Goal: Task Accomplishment & Management: Manage account settings

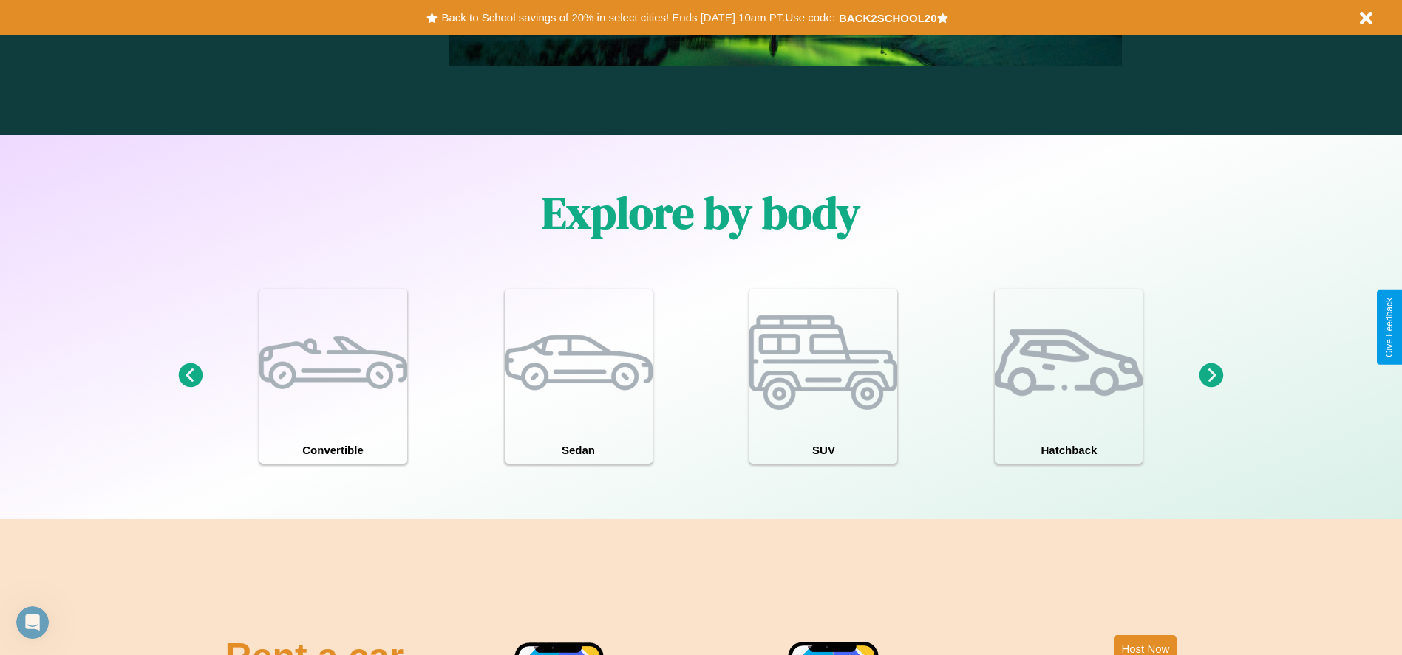
click at [190, 376] on icon at bounding box center [190, 376] width 24 height 24
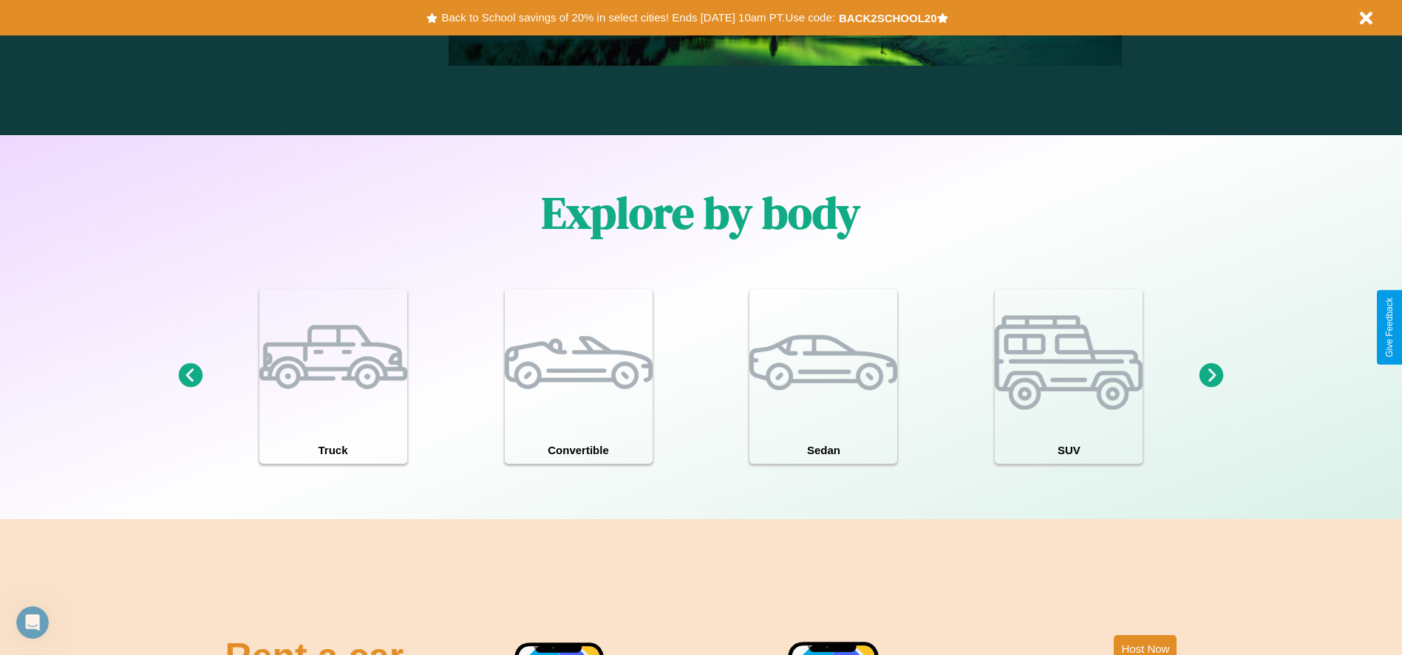
click at [190, 376] on icon at bounding box center [190, 376] width 24 height 24
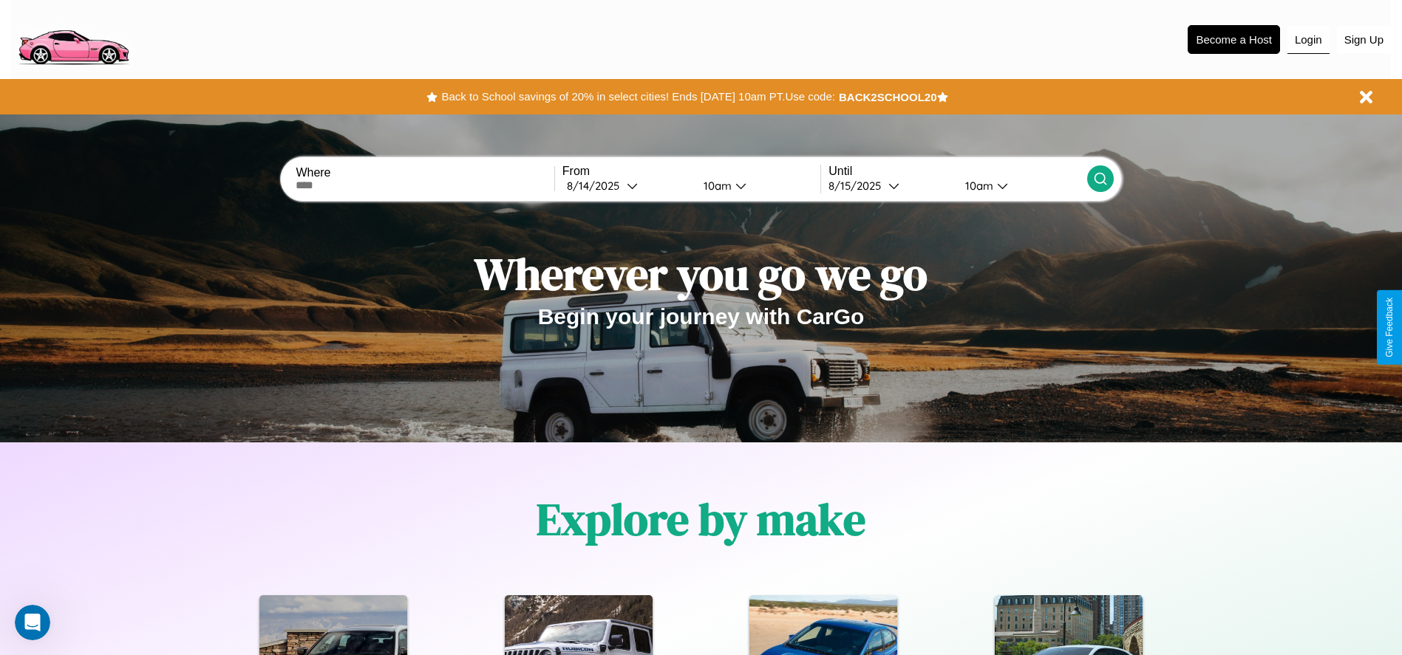
click at [1308, 39] on button "Login" at bounding box center [1308, 40] width 42 height 28
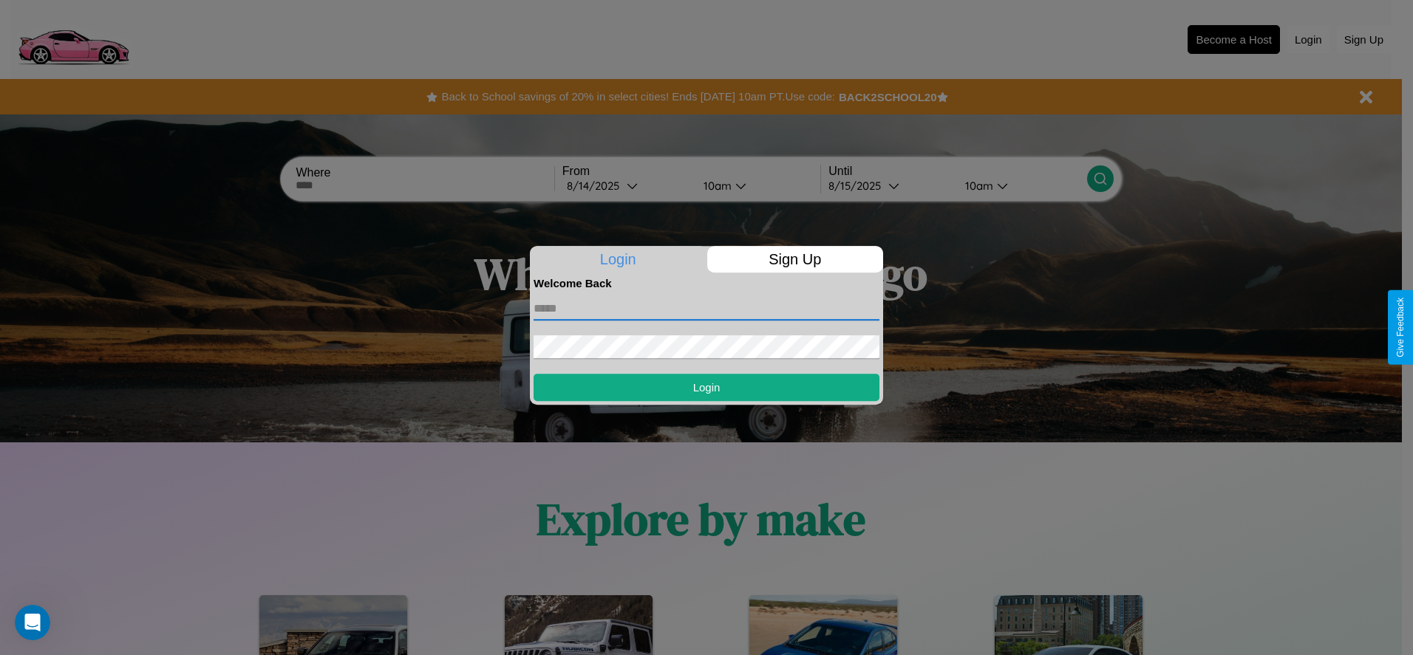
click at [706, 308] on input "text" at bounding box center [706, 309] width 346 height 24
type input "**********"
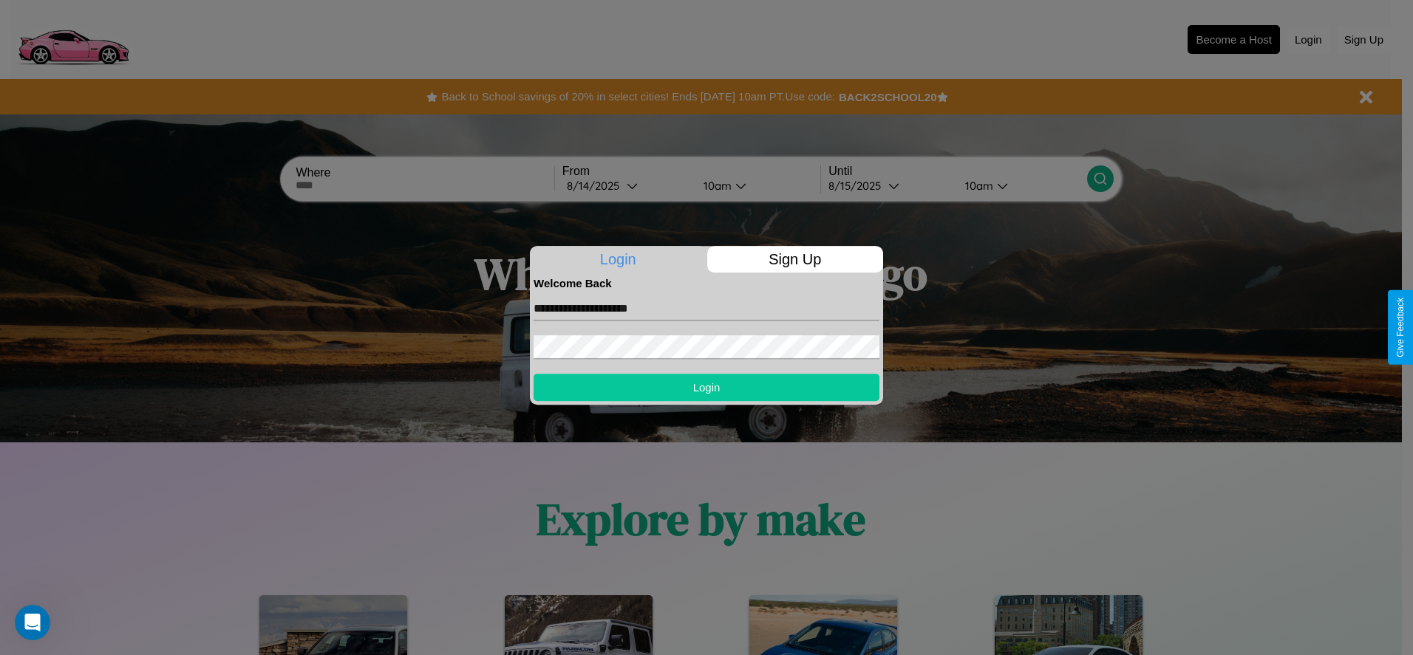
click at [706, 387] on button "Login" at bounding box center [706, 387] width 346 height 27
